Goal: Task Accomplishment & Management: Use online tool/utility

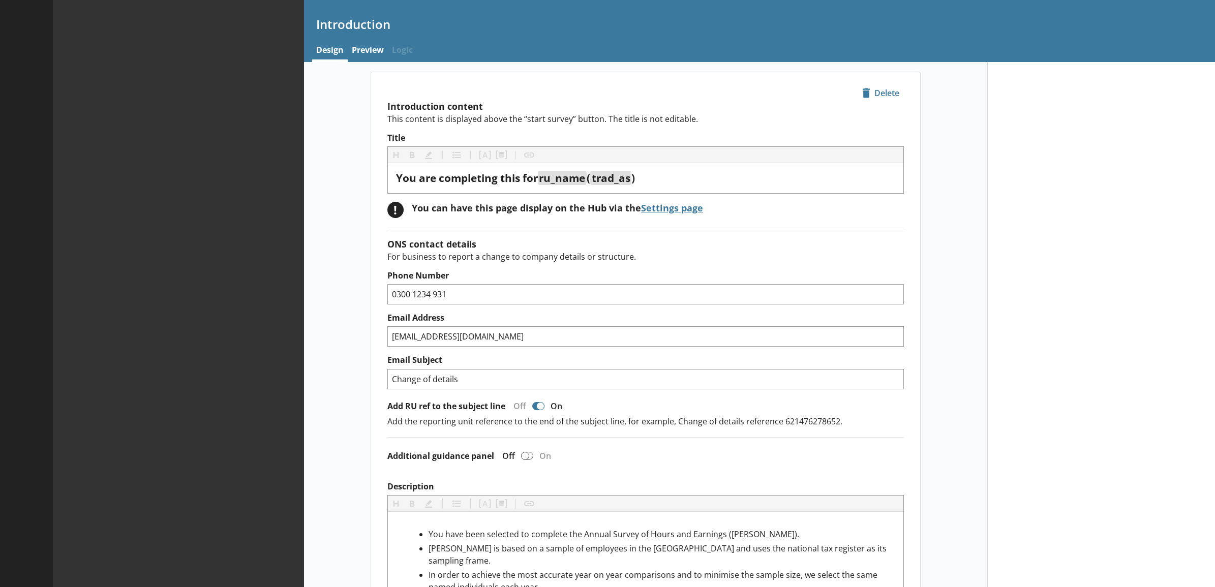
type textarea "x"
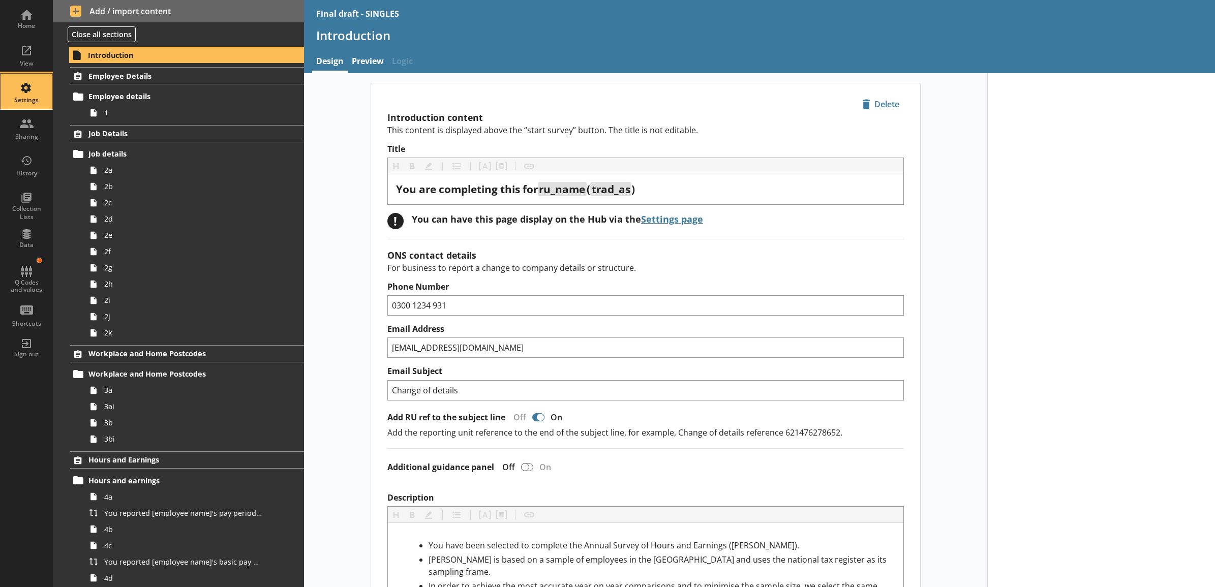
click at [24, 92] on div "Settings" at bounding box center [27, 92] width 36 height 36
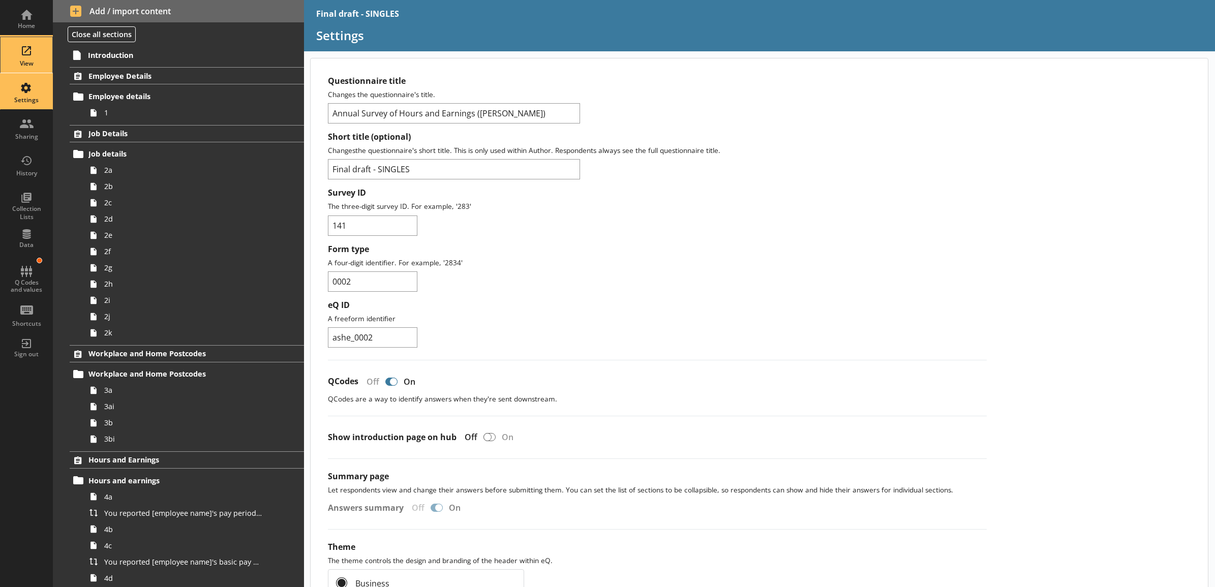
click at [37, 59] on div "View" at bounding box center [27, 55] width 36 height 36
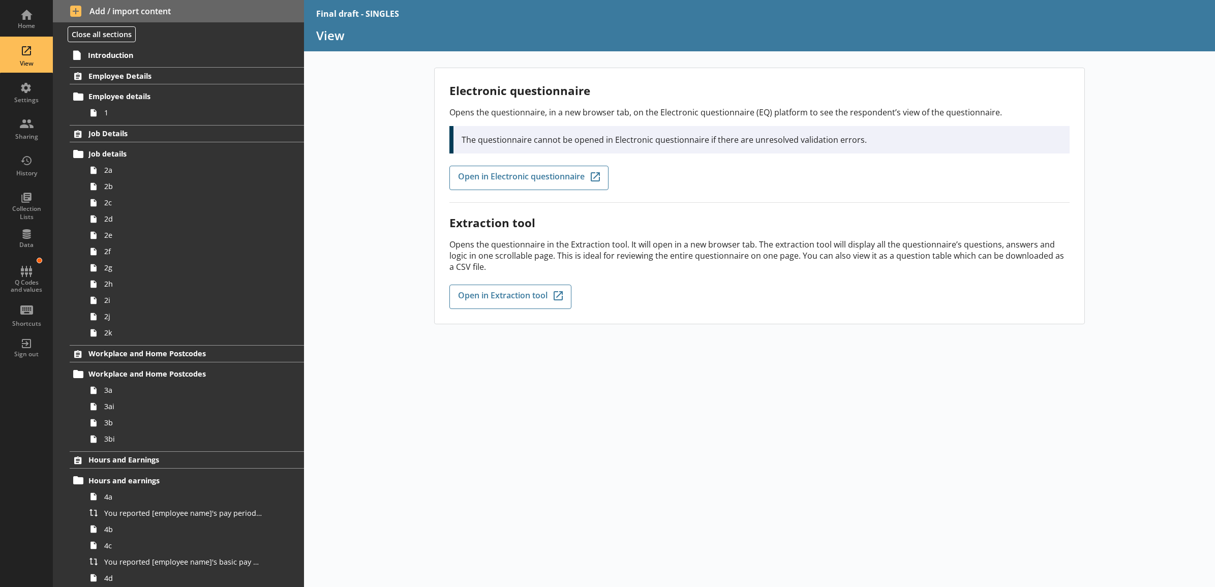
click at [639, 422] on div "Electronic questionnaire Opens the questionnaire, in a new browser tab, on the …" at bounding box center [759, 327] width 911 height 519
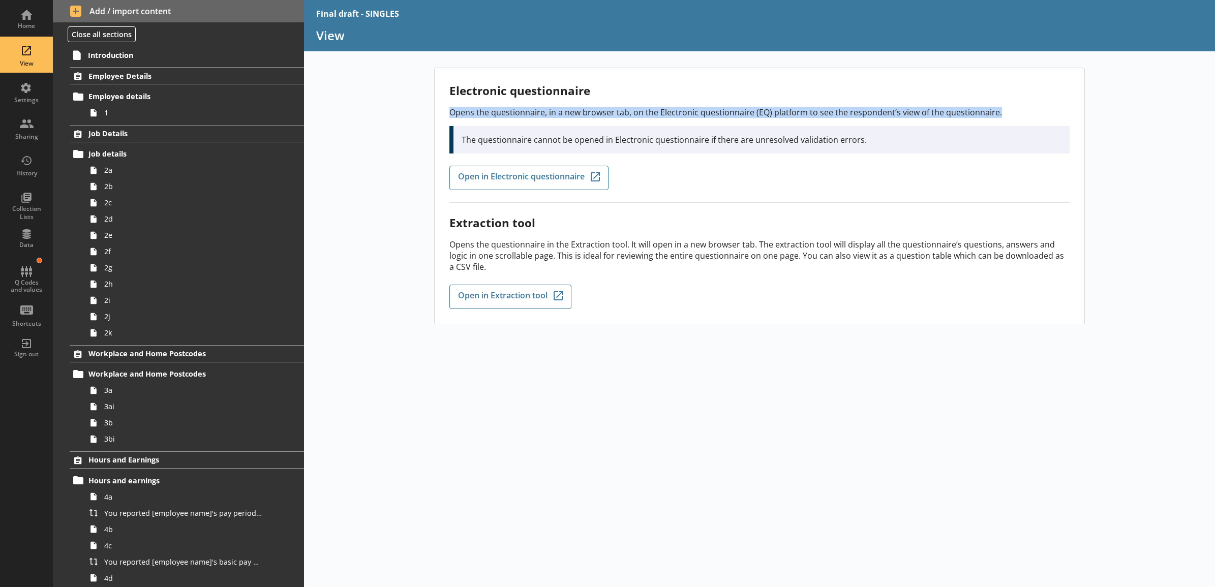
drag, startPoint x: 449, startPoint y: 115, endPoint x: 1009, endPoint y: 113, distance: 560.5
click at [1009, 113] on p "Opens the questionnaire, in a new browser tab, on the Electronic questionnaire …" at bounding box center [759, 112] width 620 height 11
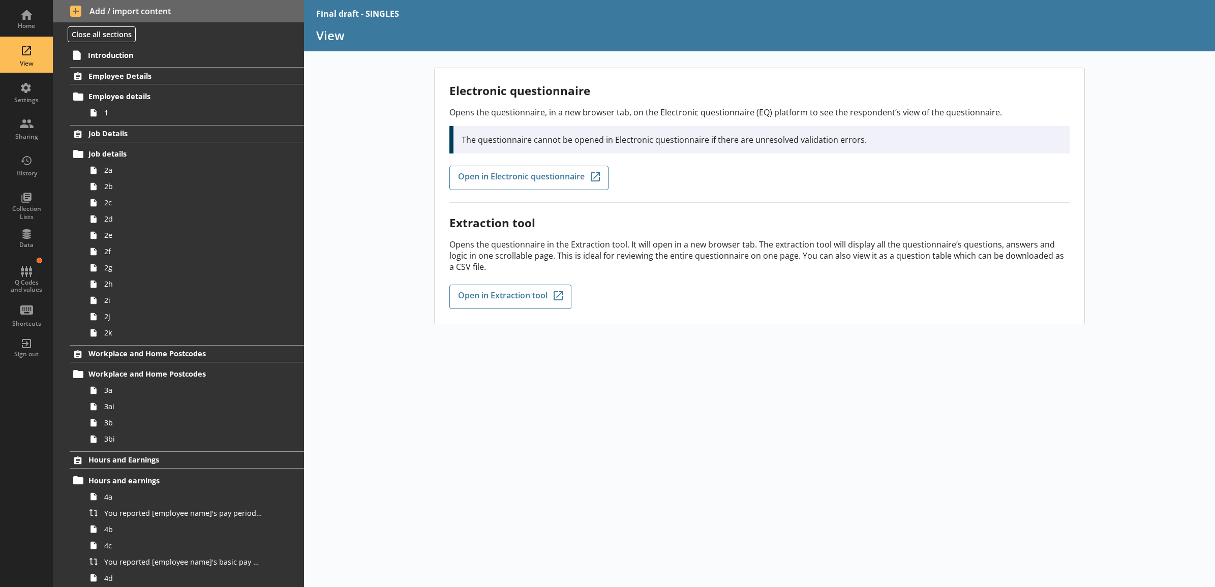
drag, startPoint x: 1009, startPoint y: 113, endPoint x: 957, endPoint y: 189, distance: 92.5
click at [957, 189] on div "Electronic questionnaire Opens the questionnaire, in a new browser tab, on the …" at bounding box center [759, 143] width 620 height 120
click at [400, 174] on div "Electronic questionnaire Opens the questionnaire, in a new browser tab, on the …" at bounding box center [759, 327] width 911 height 519
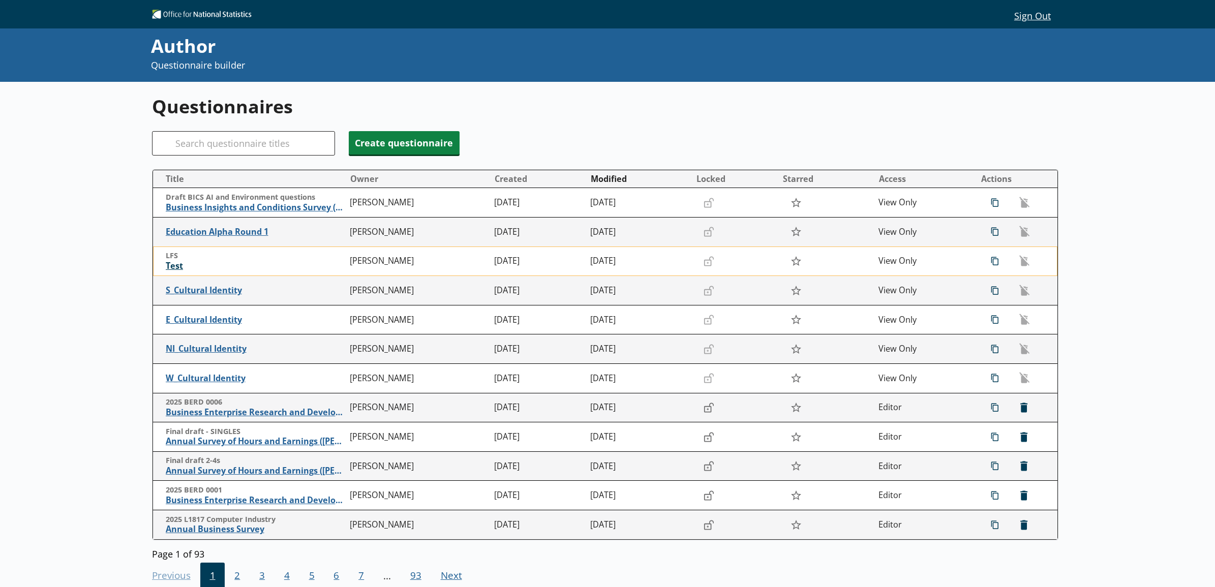
click at [180, 271] on span "Test" at bounding box center [255, 266] width 179 height 11
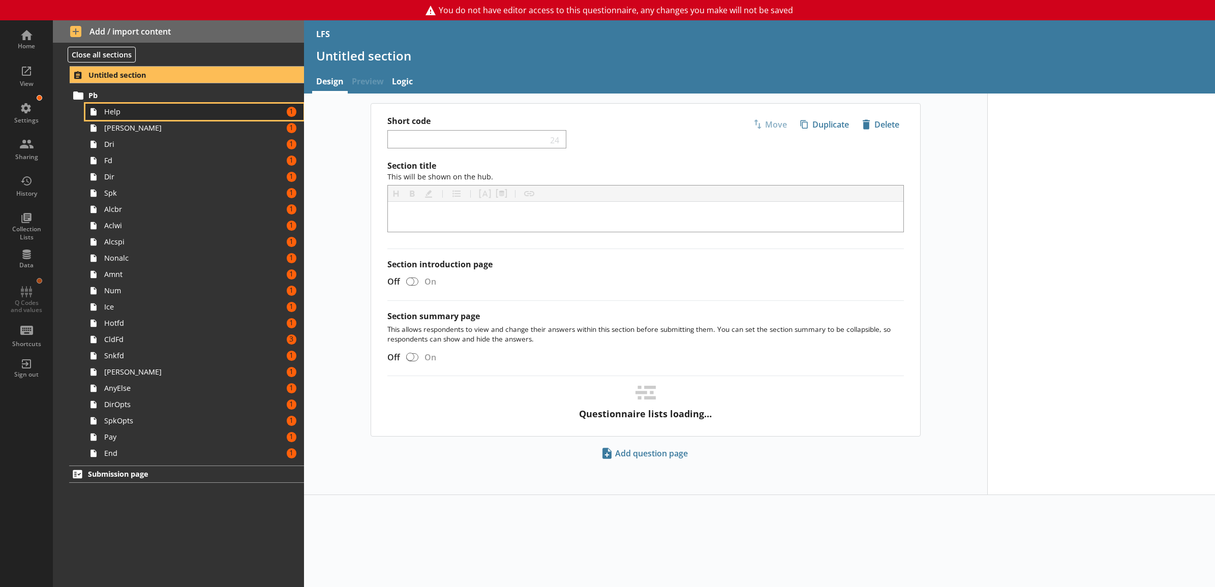
click at [165, 115] on span "Help" at bounding box center [183, 112] width 158 height 10
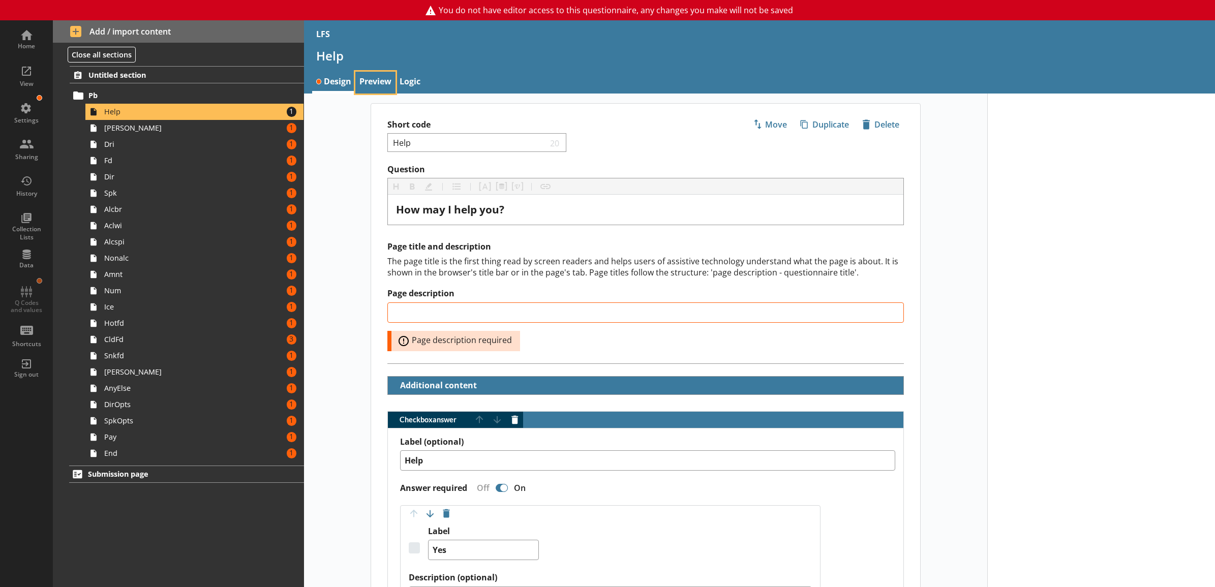
click at [381, 81] on link "Preview" at bounding box center [375, 83] width 40 height 22
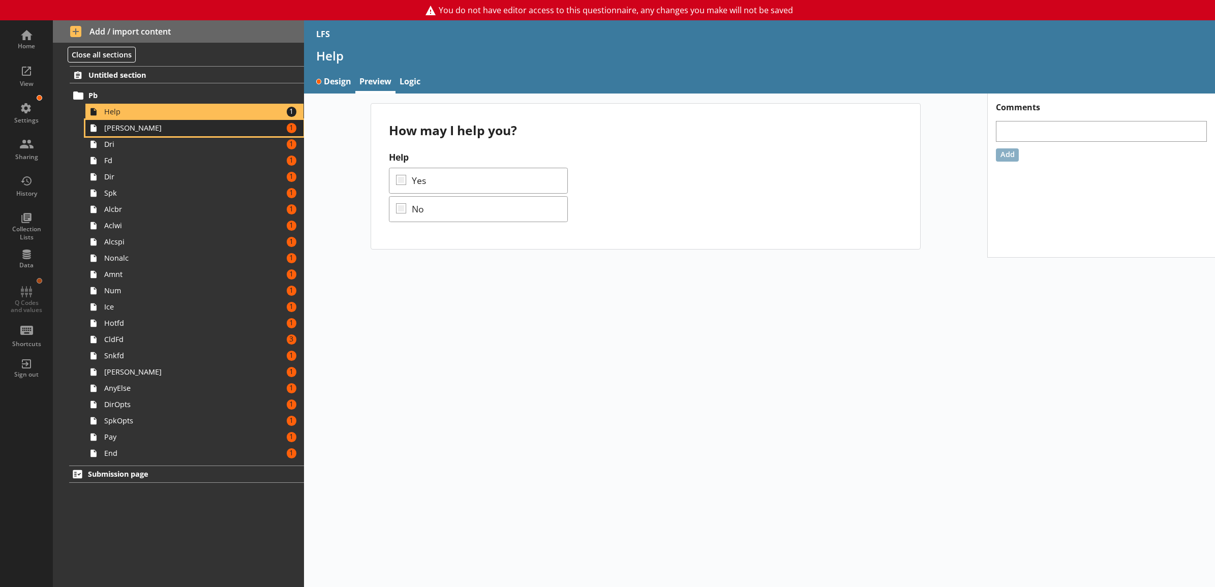
click at [130, 125] on span "[PERSON_NAME]" at bounding box center [183, 128] width 158 height 10
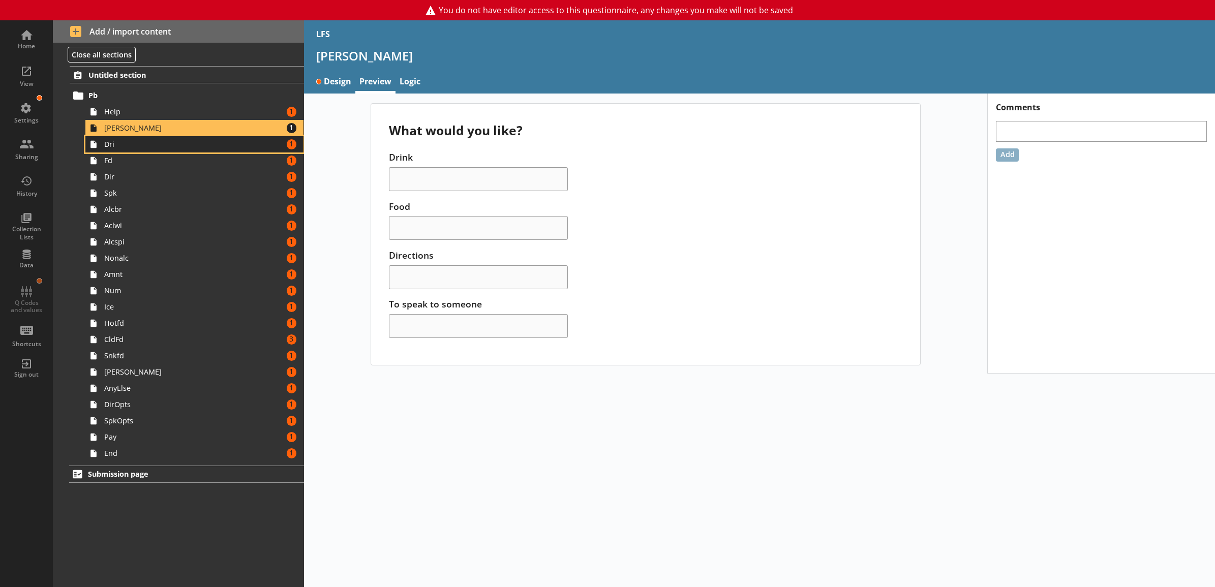
click at [129, 139] on link "Dri Amount of errors: 1" at bounding box center [194, 144] width 218 height 16
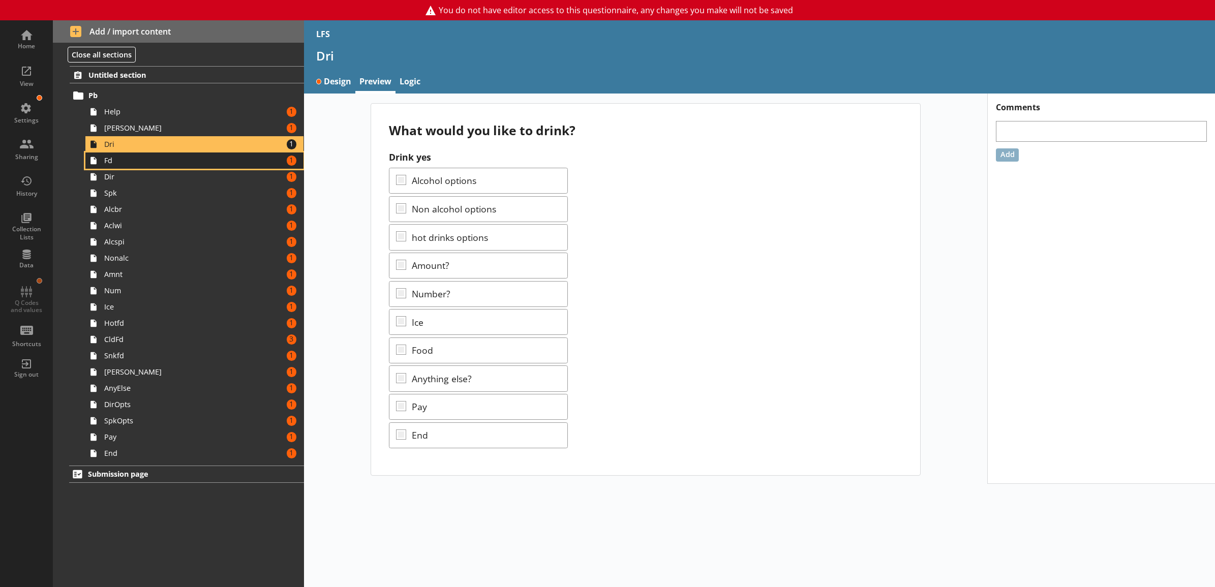
click at [136, 155] on link "Fd Amount of errors: 1" at bounding box center [194, 160] width 218 height 16
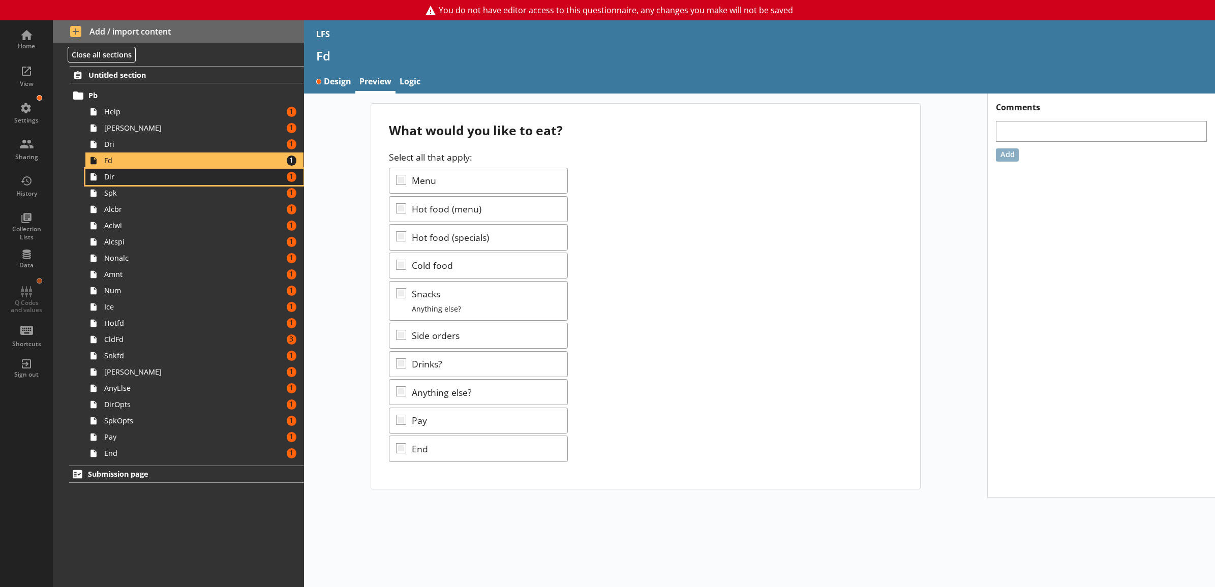
click at [145, 176] on span "Dir" at bounding box center [183, 177] width 158 height 10
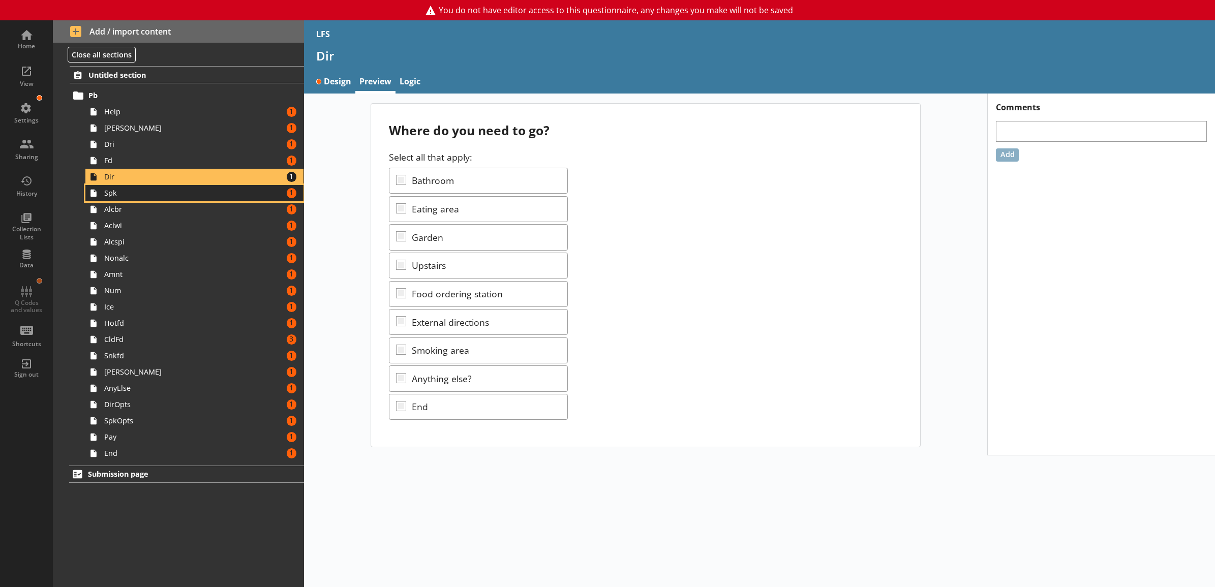
click at [148, 197] on span "Spk" at bounding box center [183, 193] width 158 height 10
